Goal: Find specific page/section: Find specific page/section

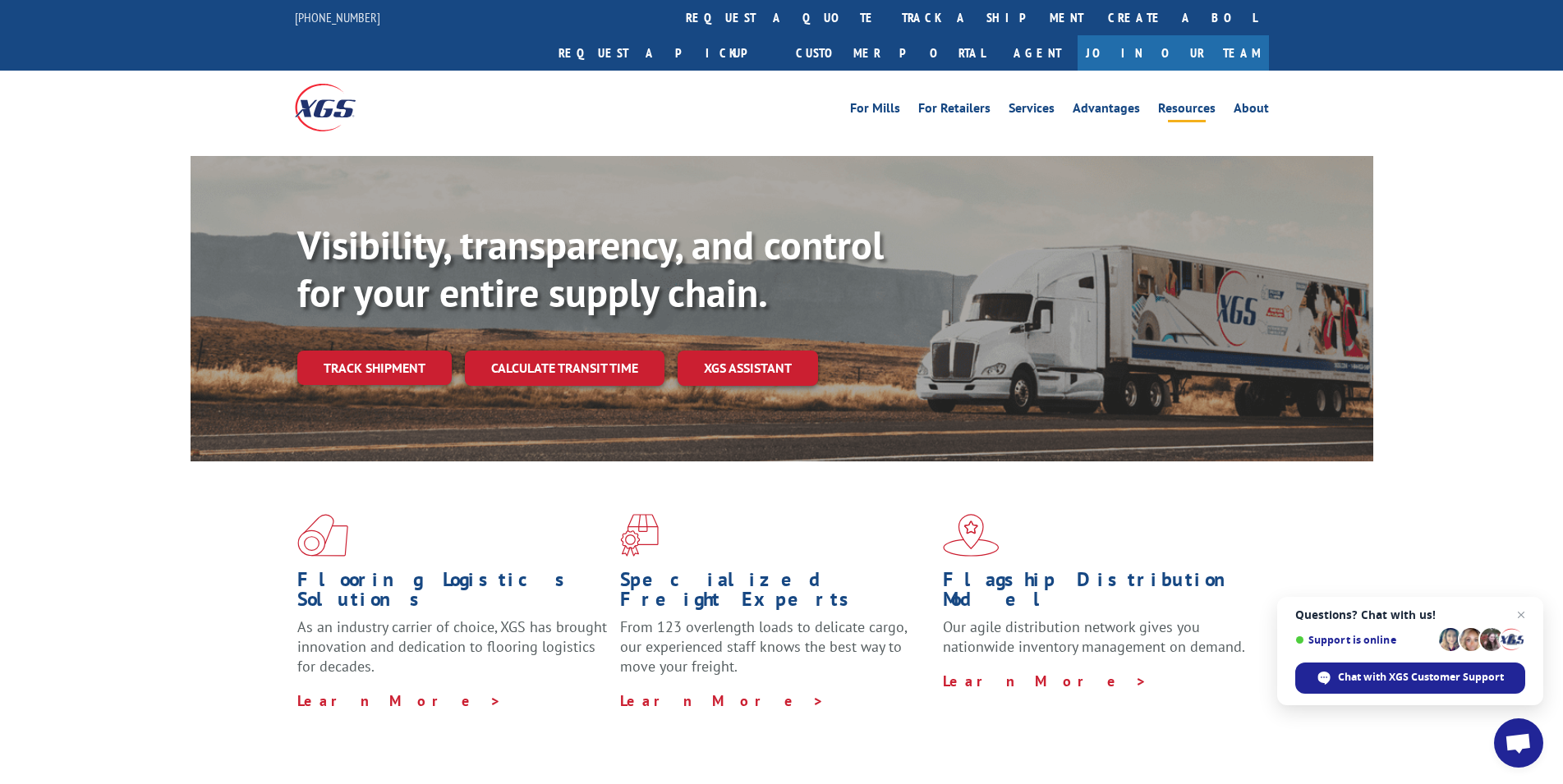
click at [1183, 102] on link "Resources" at bounding box center [1187, 110] width 58 height 18
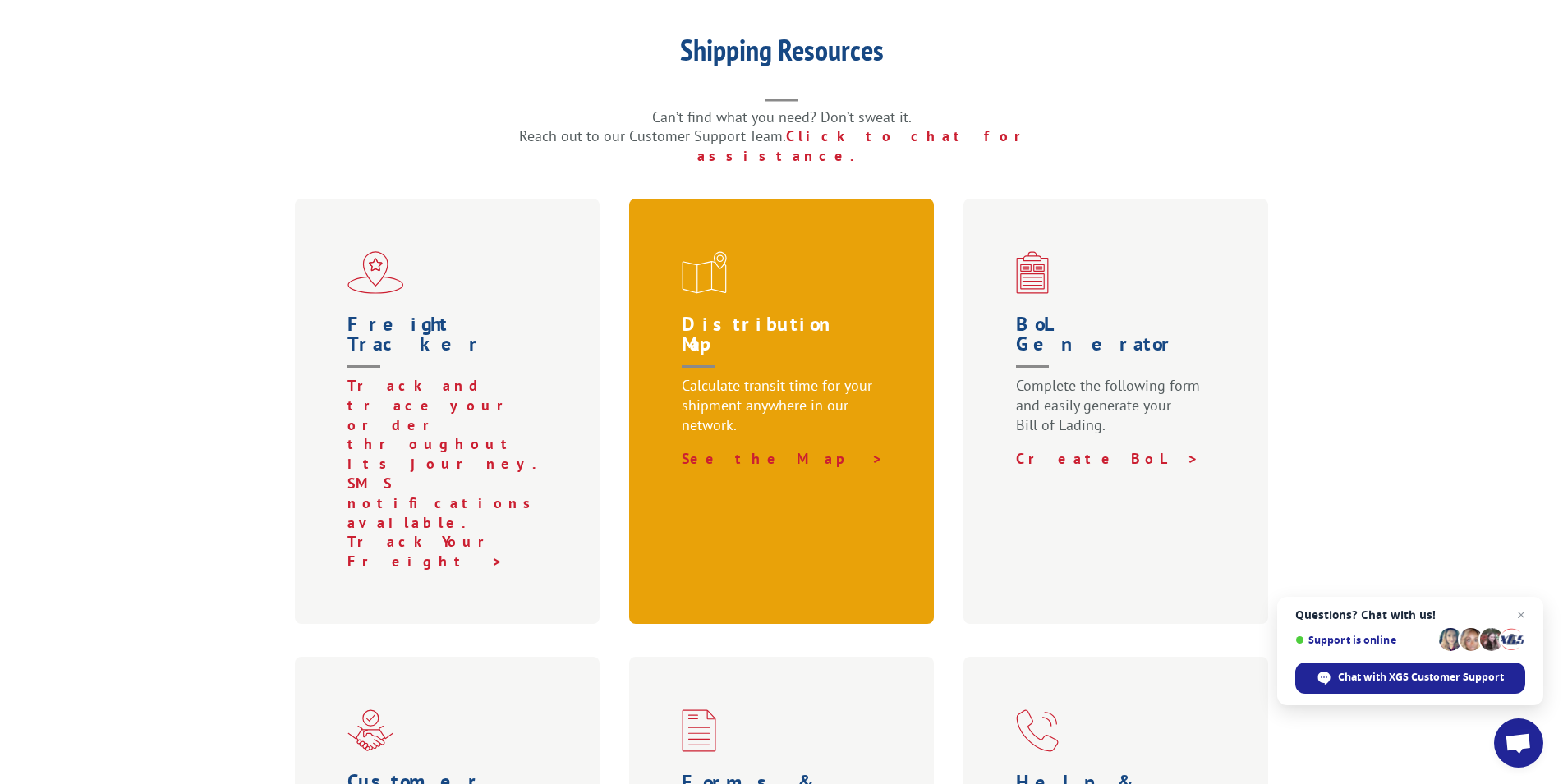
scroll to position [419, 0]
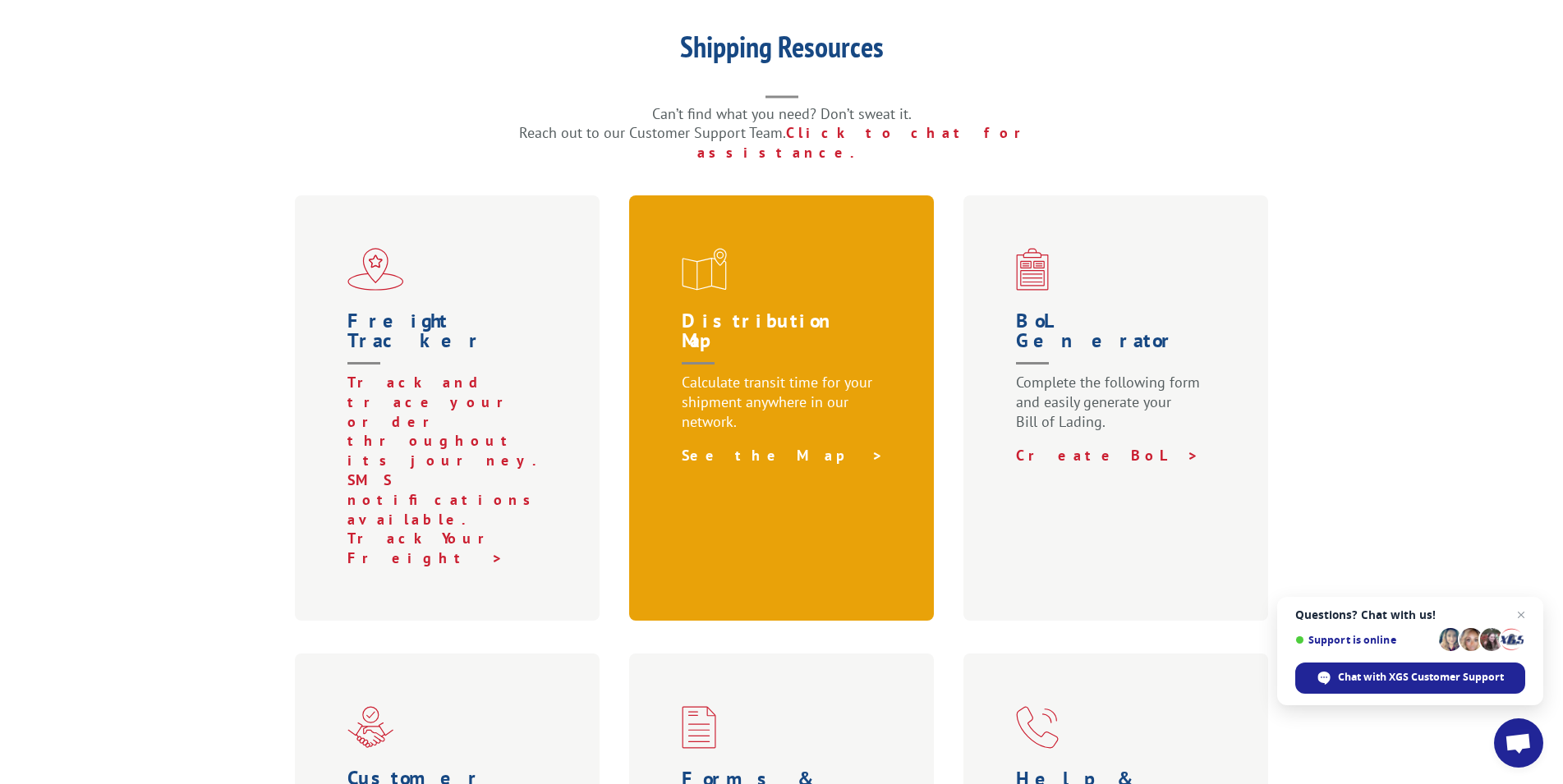
click at [747, 446] on link "See the Map >" at bounding box center [782, 455] width 202 height 19
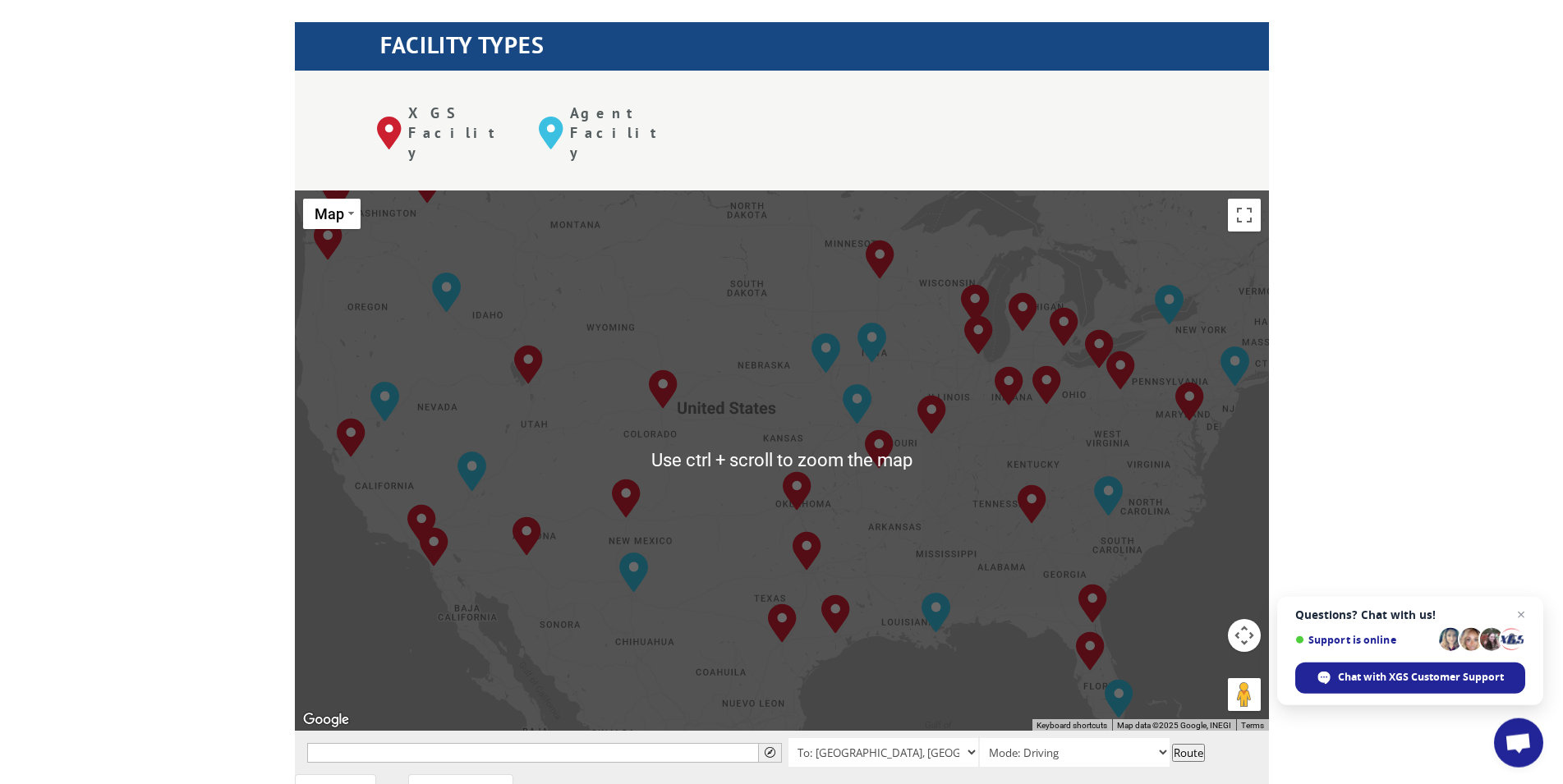
scroll to position [587, 0]
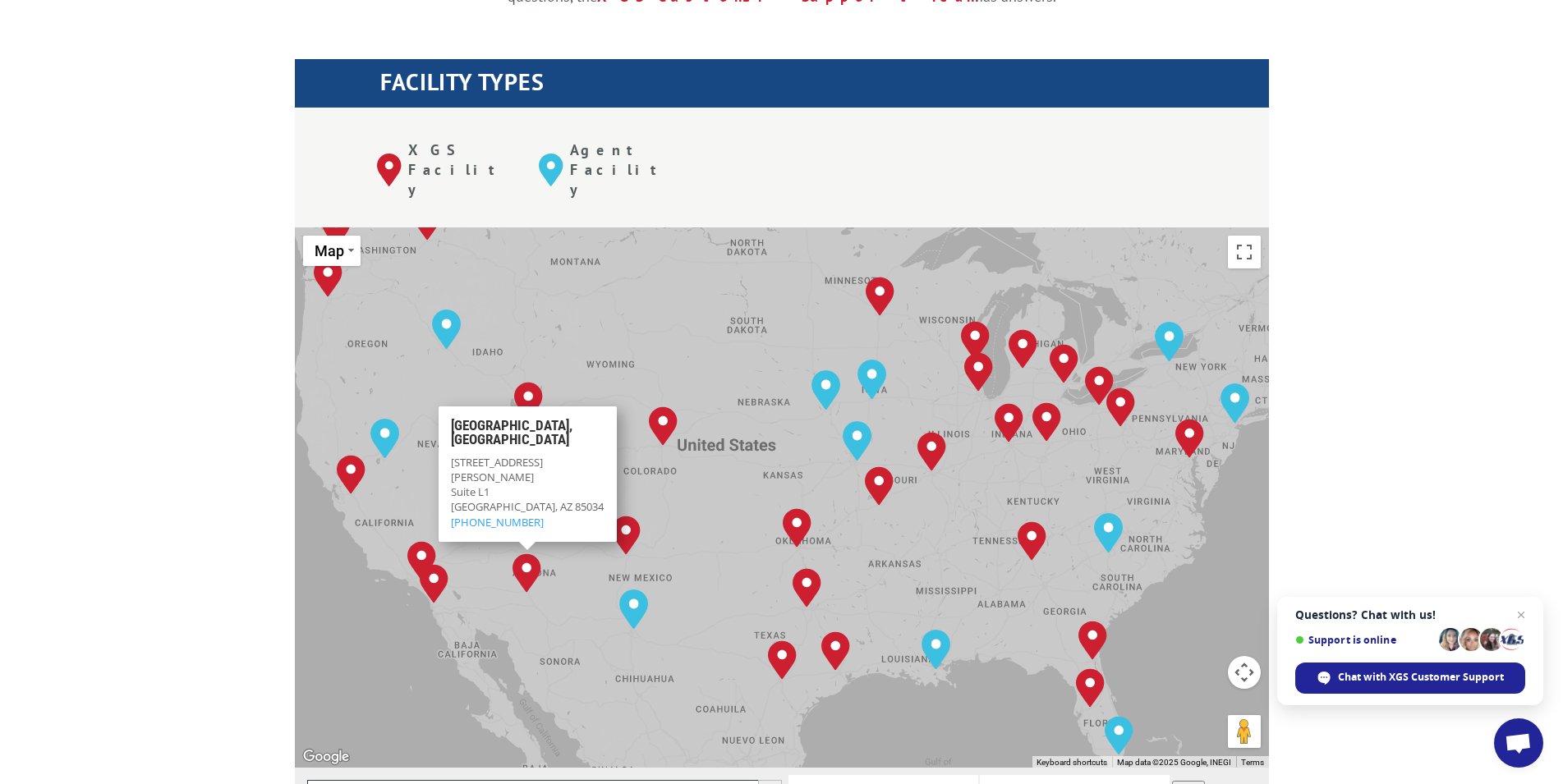
click at [347, 780] on input "text" at bounding box center [544, 790] width 475 height 20
type input "phoenix az"
